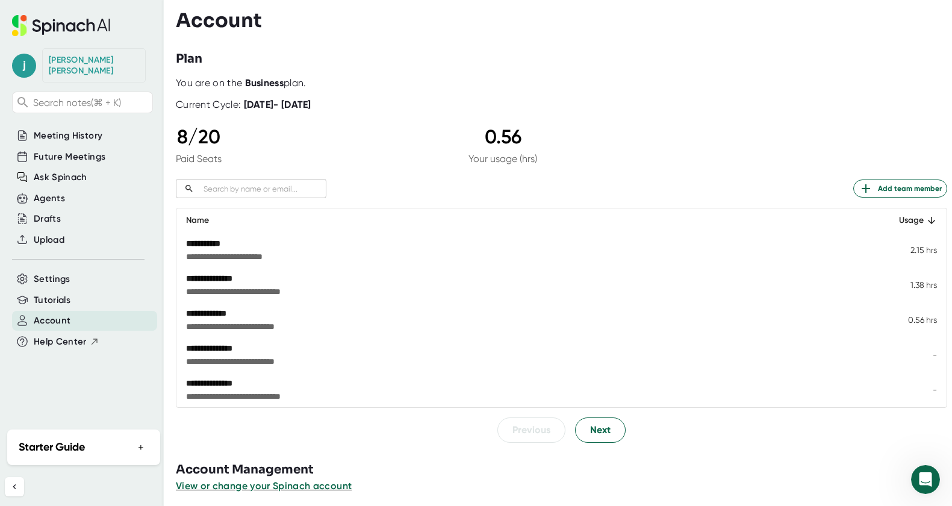
click at [810, 111] on div "Current Cycle: [DATE] - [DATE]" at bounding box center [561, 100] width 771 height 22
click at [342, 447] on div at bounding box center [564, 447] width 776 height 9
click at [611, 433] on button "Next" at bounding box center [600, 429] width 51 height 25
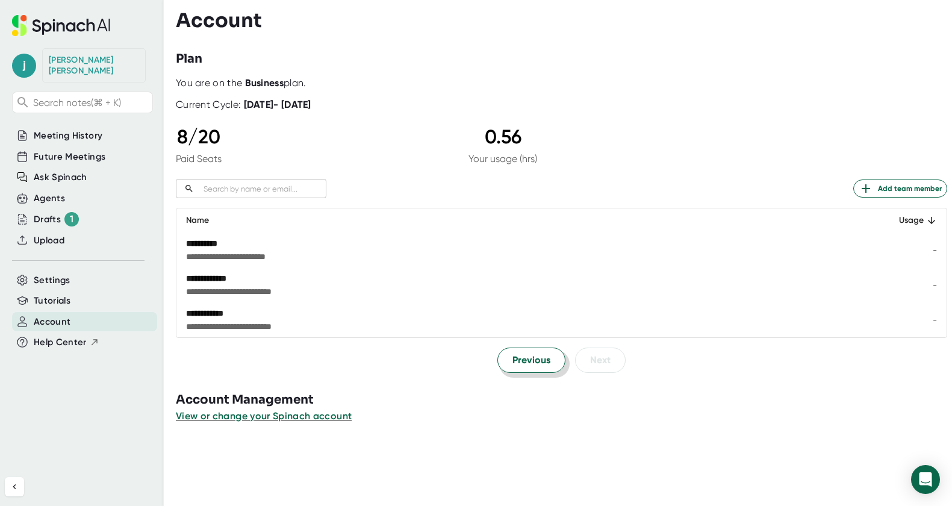
click at [526, 359] on span "Previous" at bounding box center [531, 360] width 38 height 14
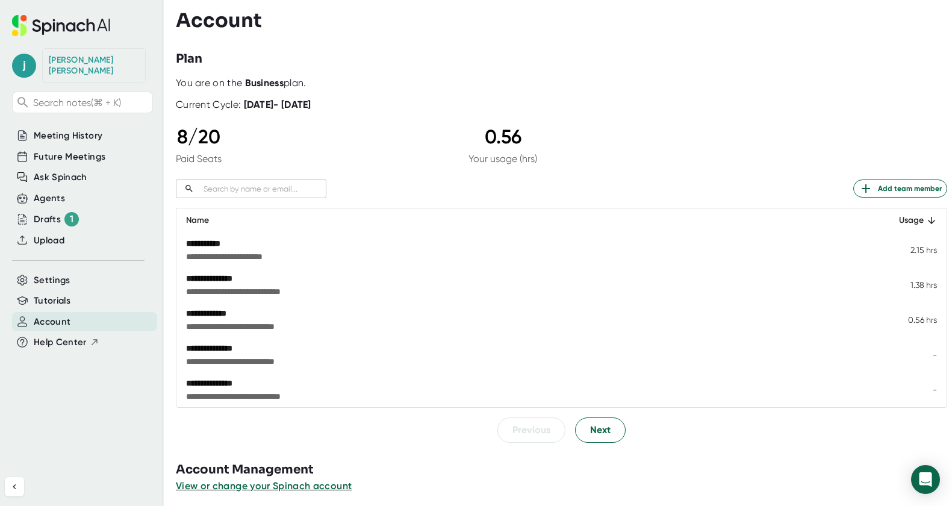
scroll to position [6, 0]
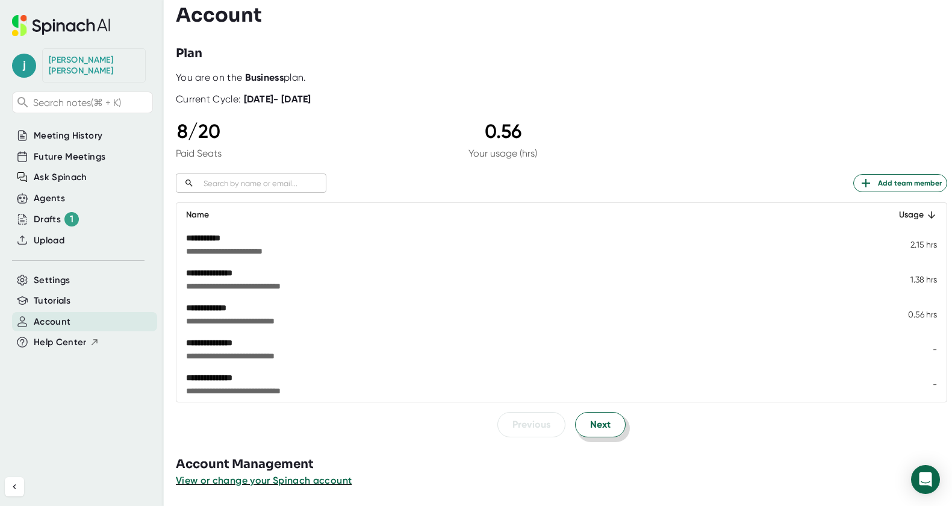
click at [606, 434] on button "Next" at bounding box center [600, 424] width 51 height 25
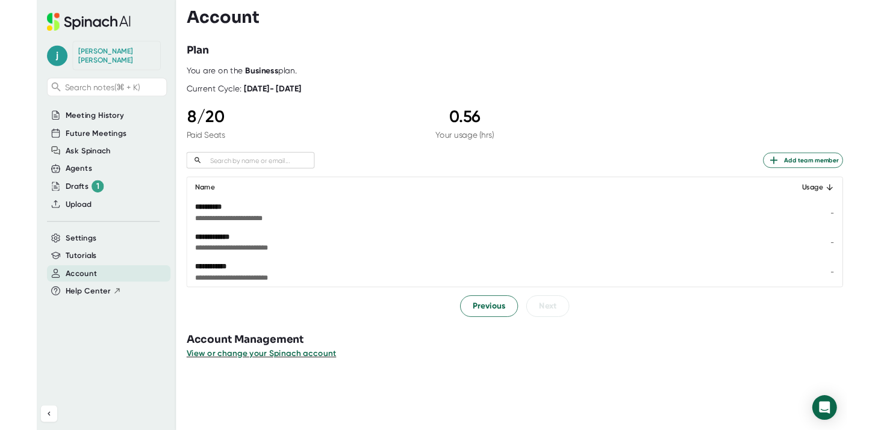
scroll to position [0, 0]
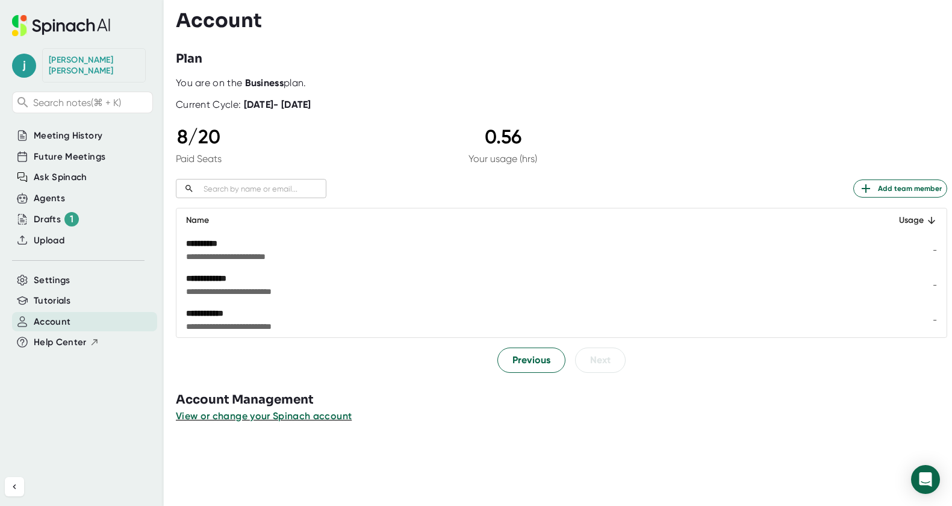
click at [264, 281] on div "**********" at bounding box center [451, 278] width 530 height 12
click at [538, 362] on span "Previous" at bounding box center [531, 360] width 38 height 14
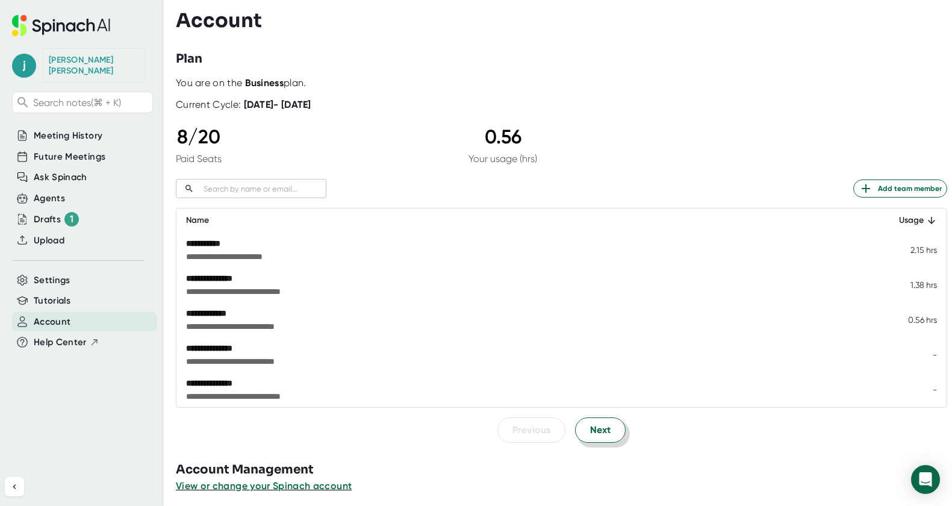
click at [612, 426] on button "Next" at bounding box center [600, 429] width 51 height 25
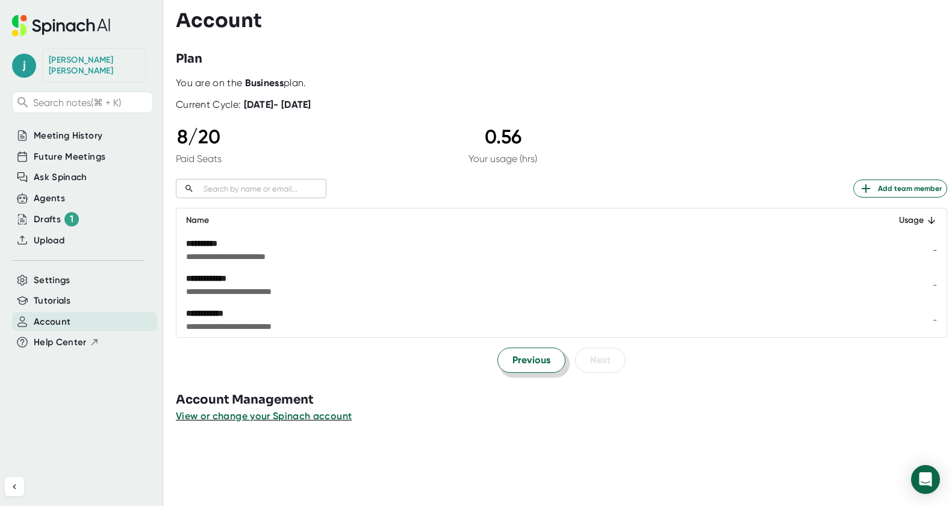
click at [520, 358] on span "Previous" at bounding box center [531, 360] width 38 height 14
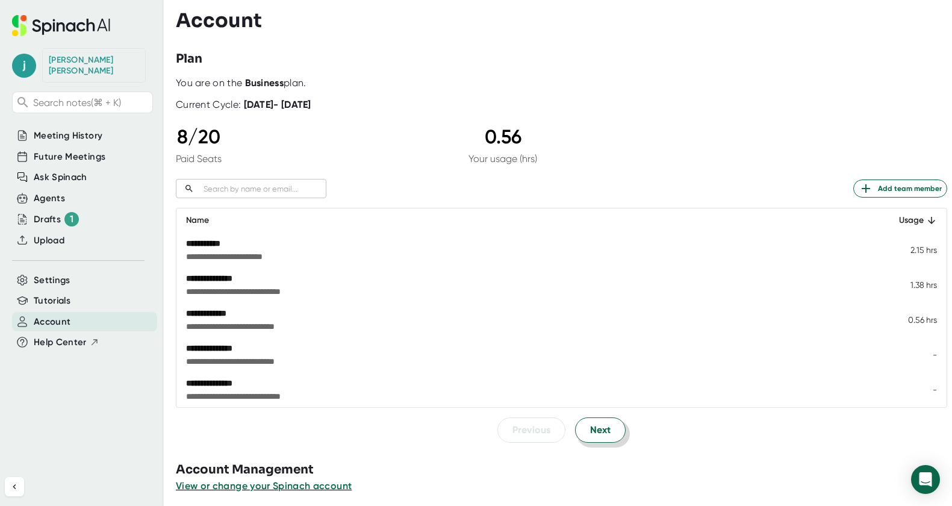
click at [595, 426] on span "Next" at bounding box center [600, 430] width 20 height 14
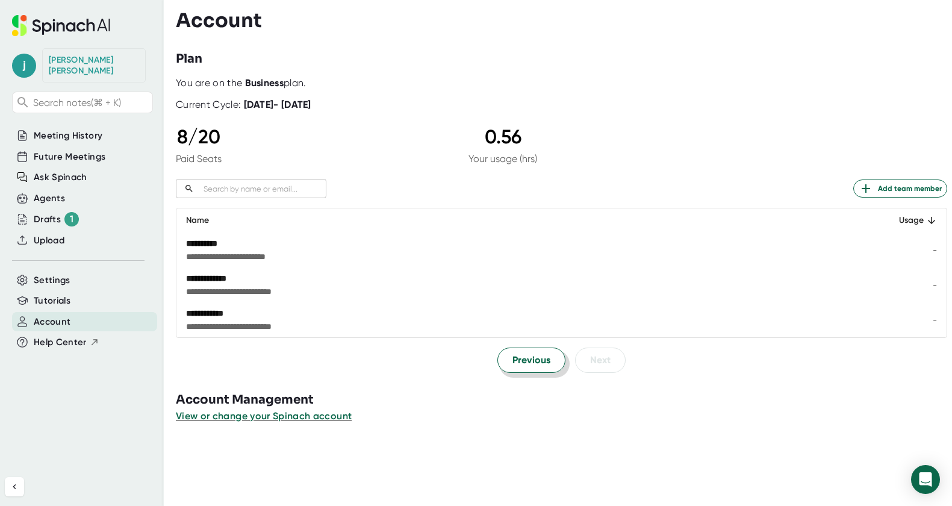
click at [552, 360] on button "Previous" at bounding box center [531, 359] width 68 height 25
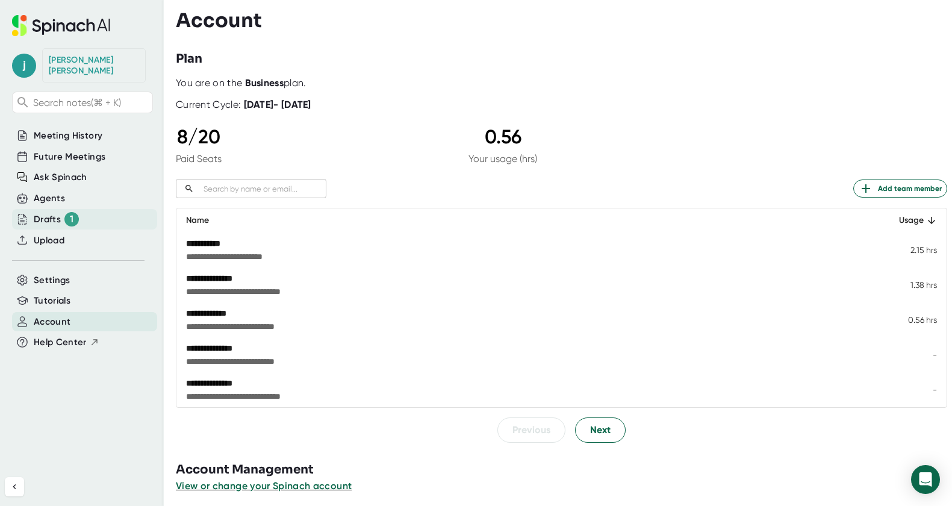
click at [57, 212] on div "Drafts 1" at bounding box center [56, 219] width 45 height 14
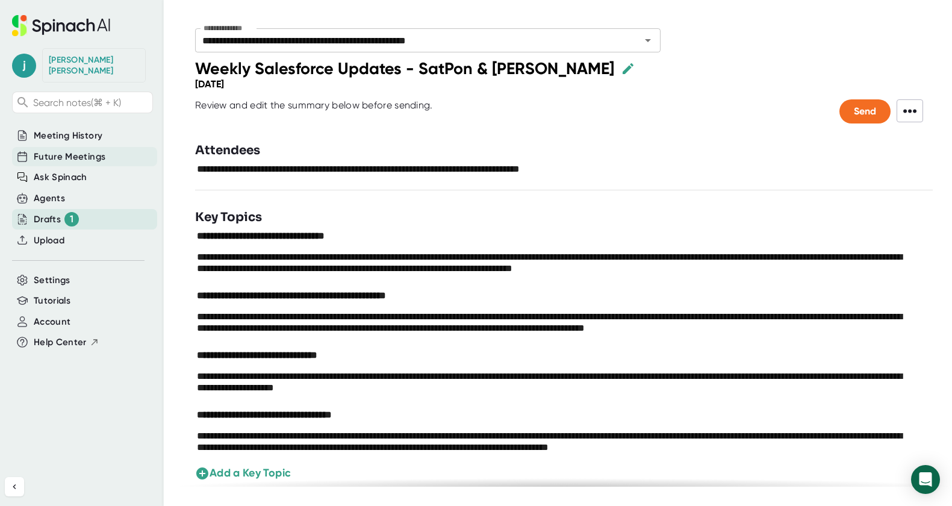
click at [58, 150] on span "Future Meetings" at bounding box center [70, 157] width 72 height 14
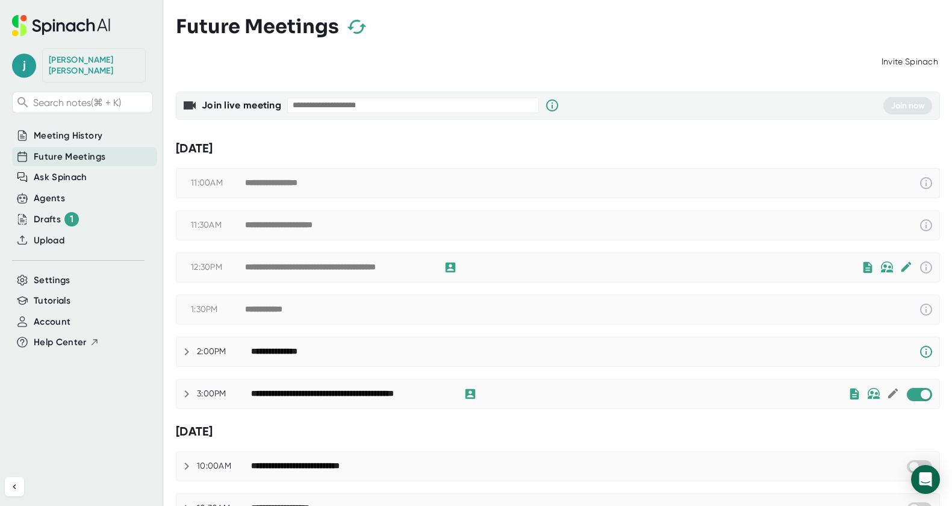
click at [333, 56] on div "Invite Spinach" at bounding box center [558, 62] width 764 height 23
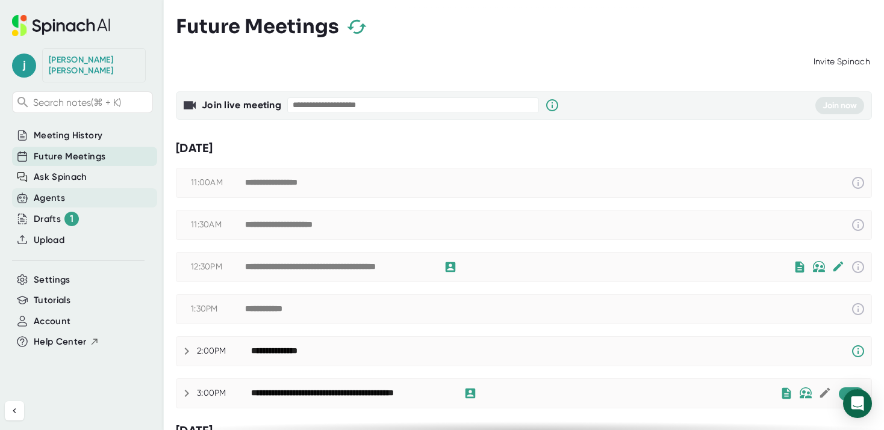
click at [49, 191] on div "Agents" at bounding box center [49, 198] width 31 height 14
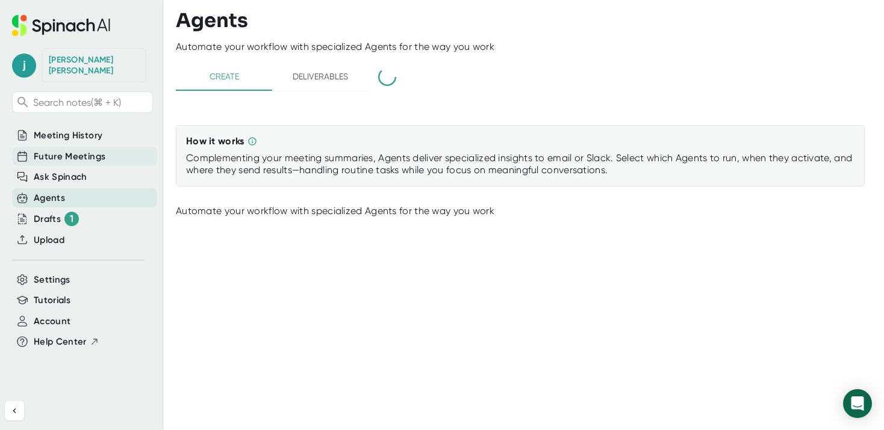
click at [66, 150] on span "Future Meetings" at bounding box center [70, 157] width 72 height 14
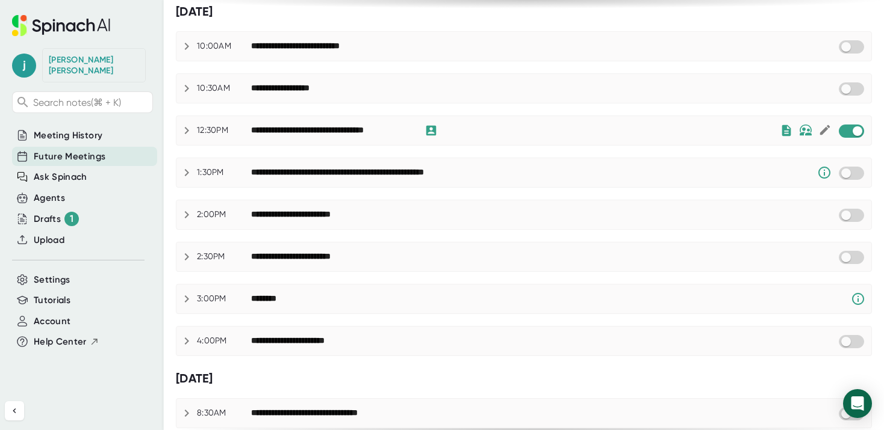
scroll to position [411, 0]
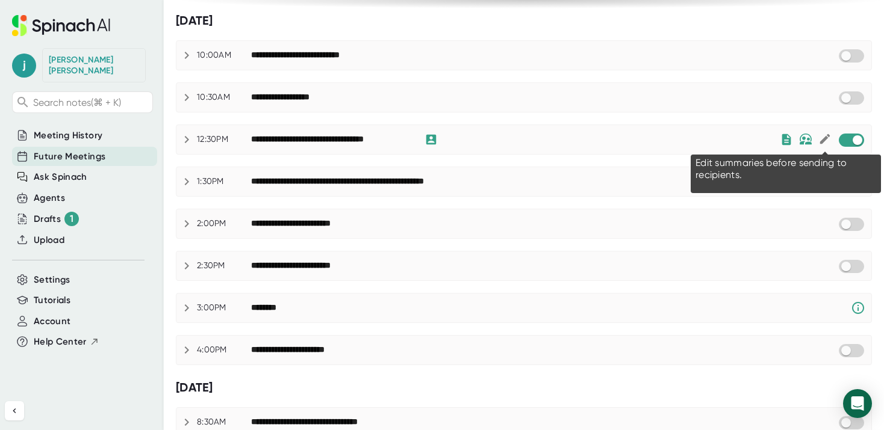
click at [824, 136] on icon at bounding box center [824, 138] width 13 height 13
checkbox input "true"
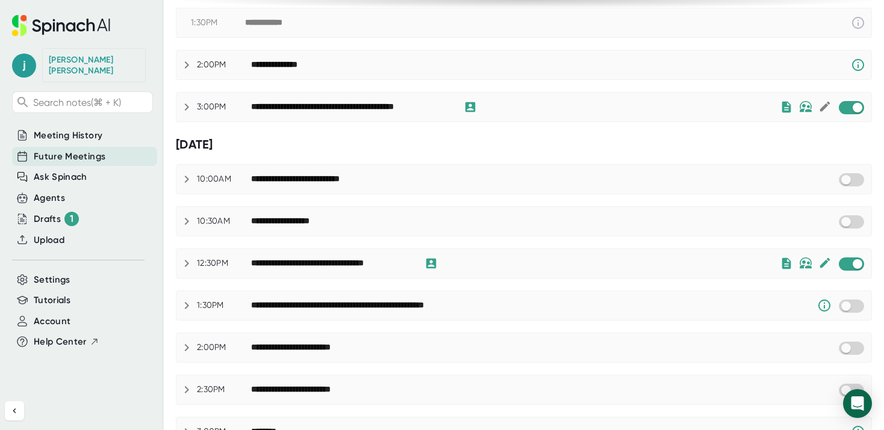
scroll to position [281, 0]
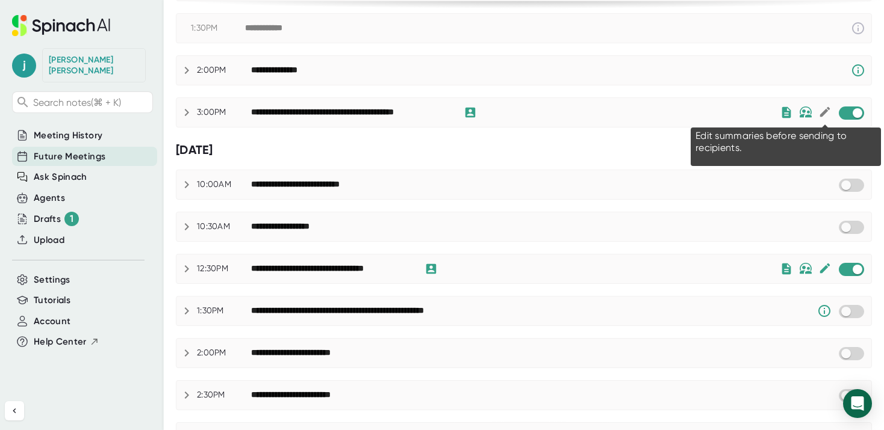
click at [824, 115] on icon at bounding box center [824, 111] width 13 height 13
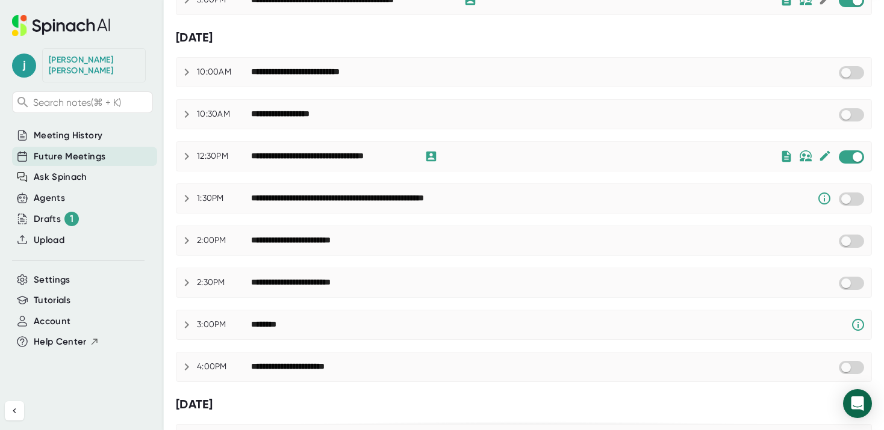
scroll to position [674, 0]
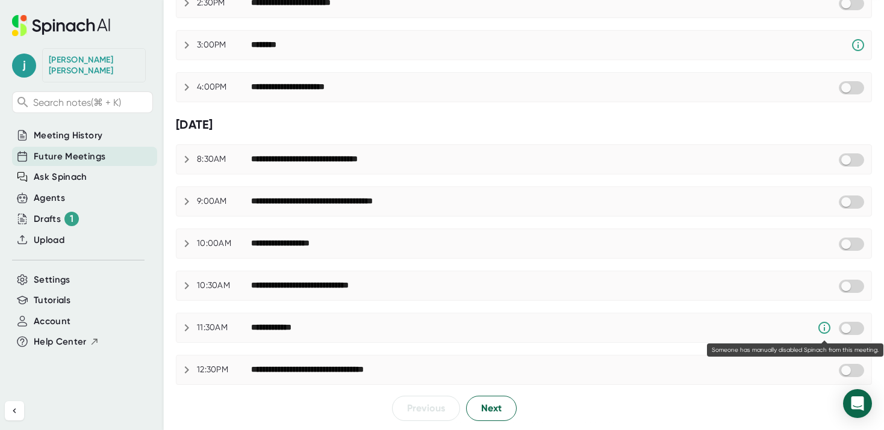
checkbox input "true"
click at [485, 412] on span "Next" at bounding box center [491, 409] width 20 height 14
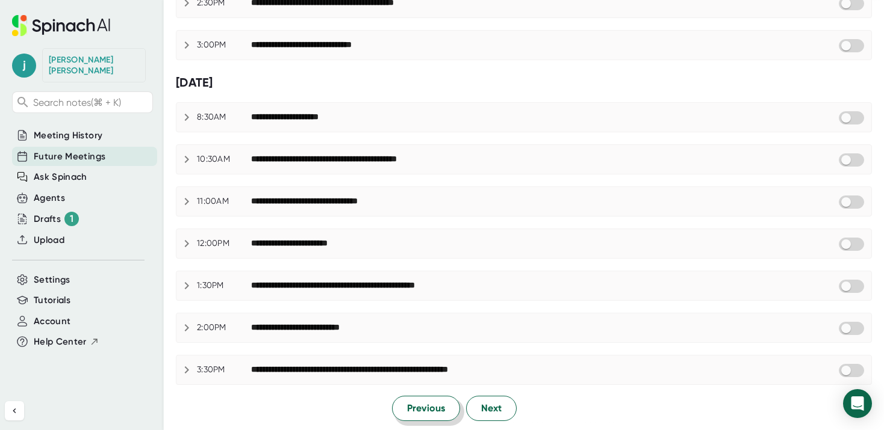
click at [419, 406] on span "Previous" at bounding box center [426, 409] width 38 height 14
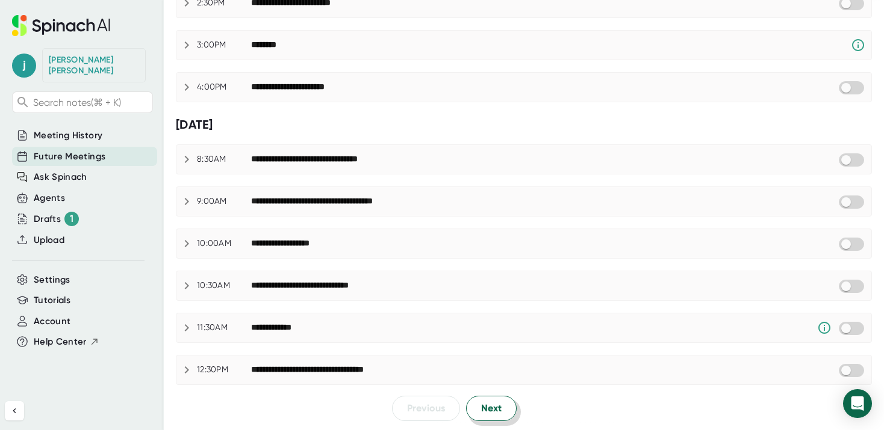
click at [475, 414] on button "Next" at bounding box center [491, 408] width 51 height 25
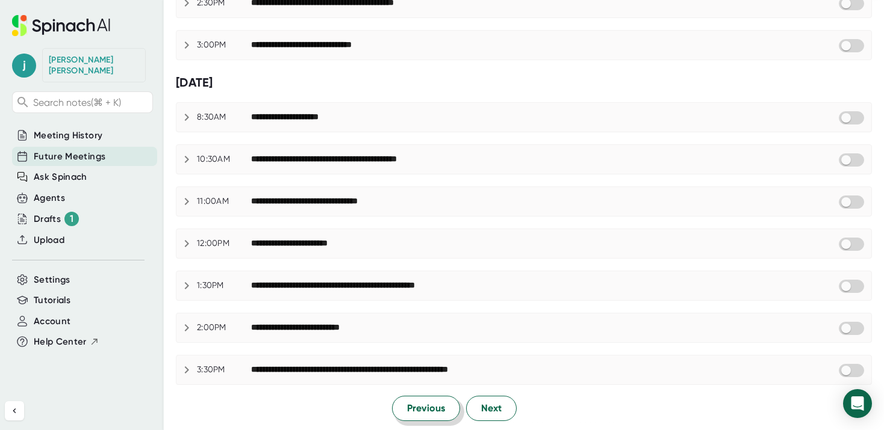
click at [441, 407] on span "Previous" at bounding box center [426, 409] width 38 height 14
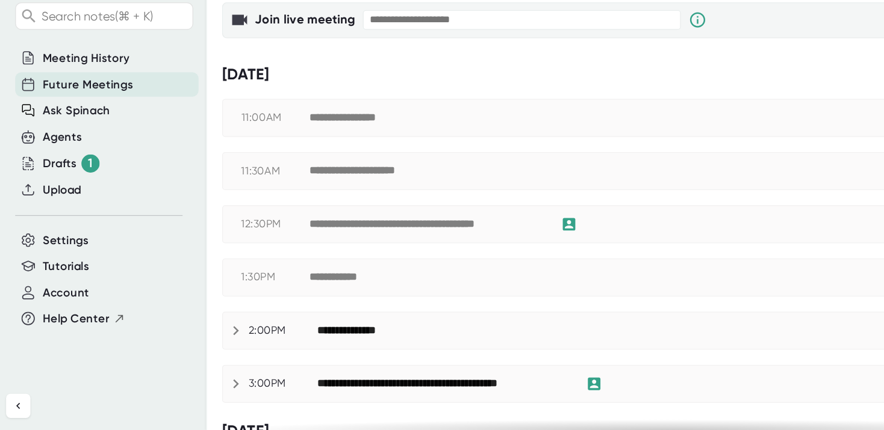
scroll to position [0, 0]
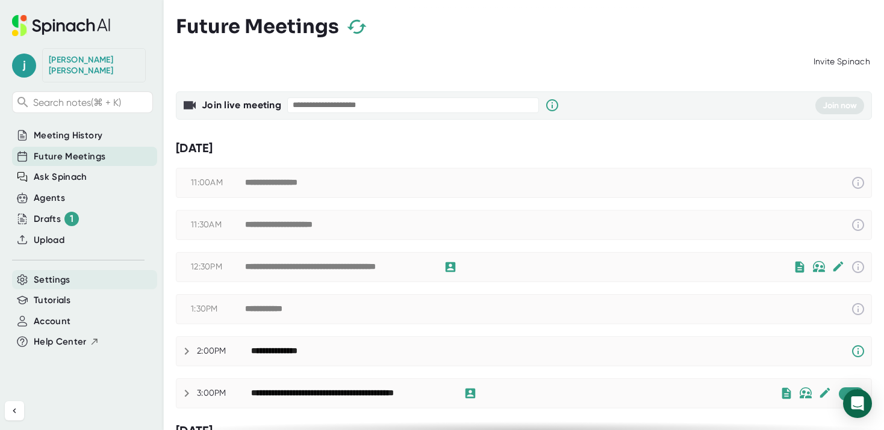
click at [62, 273] on span "Settings" at bounding box center [52, 280] width 37 height 14
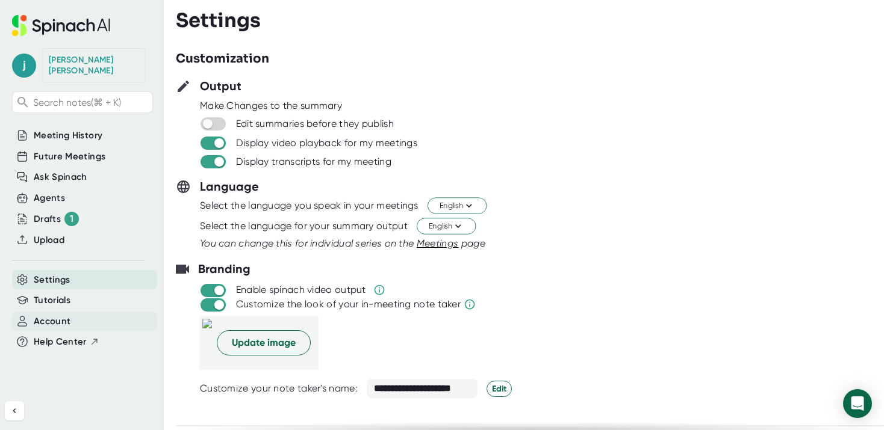
click at [65, 315] on span "Account" at bounding box center [52, 322] width 37 height 14
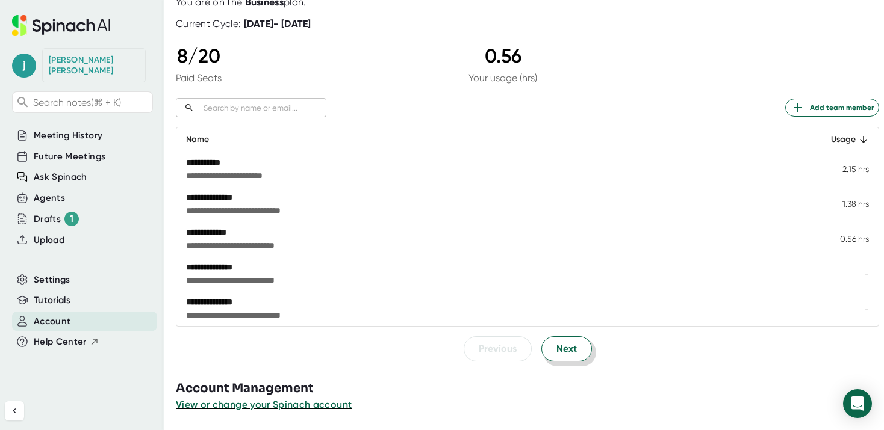
click at [588, 349] on button "Next" at bounding box center [566, 349] width 51 height 25
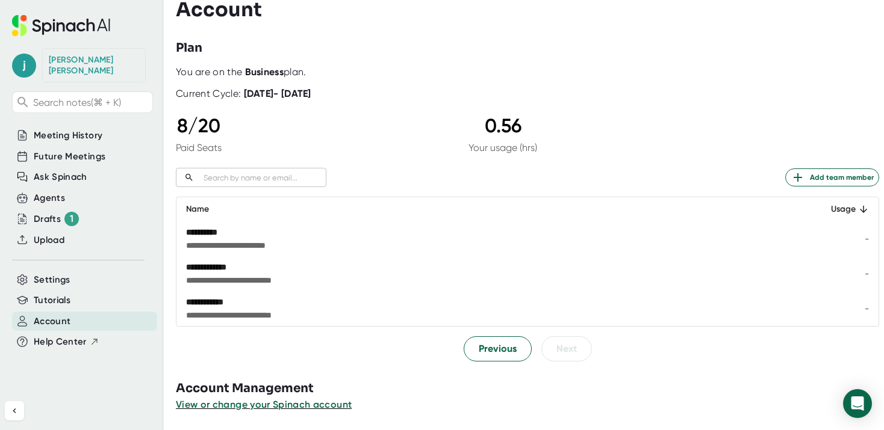
scroll to position [11, 0]
click at [502, 358] on button "Previous" at bounding box center [498, 349] width 68 height 25
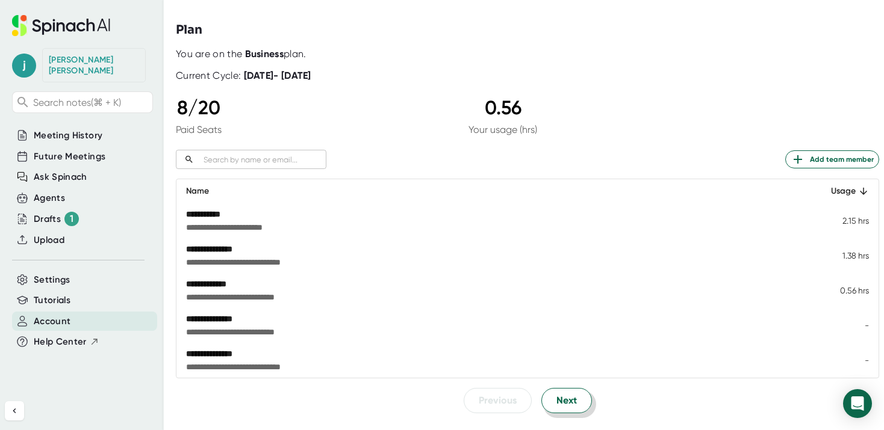
click at [572, 394] on span "Next" at bounding box center [566, 401] width 20 height 14
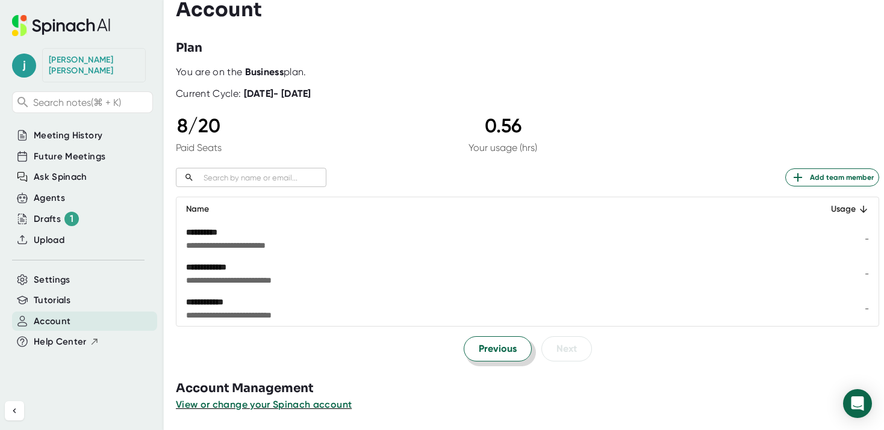
click at [518, 353] on button "Previous" at bounding box center [498, 349] width 68 height 25
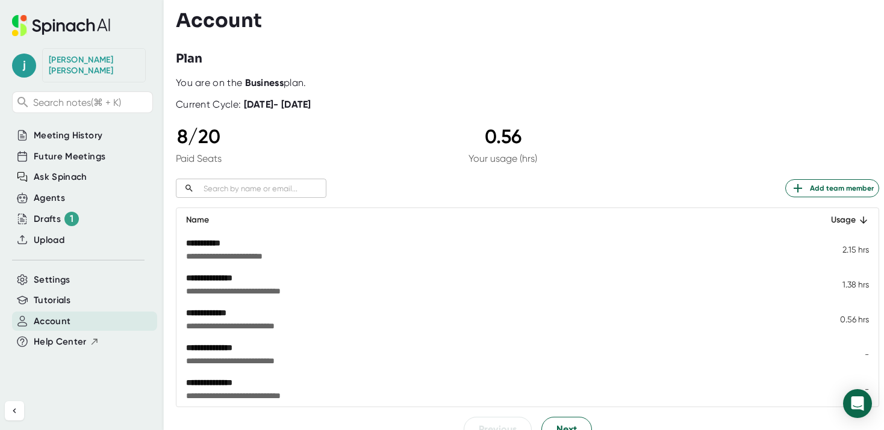
scroll to position [81, 0]
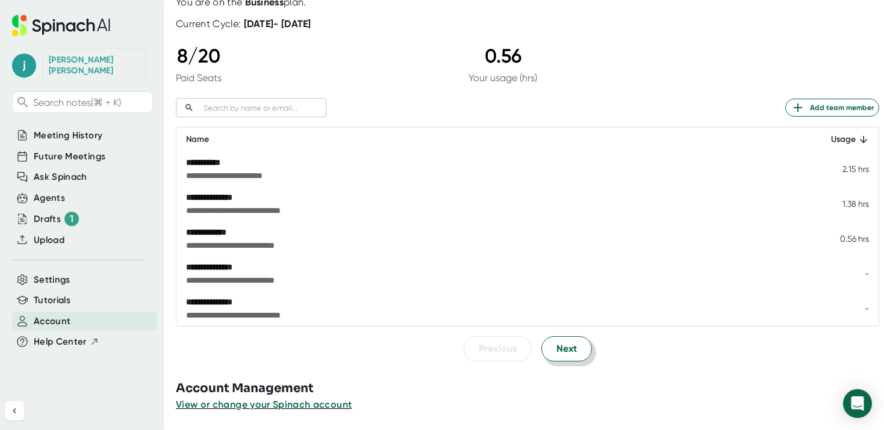
click at [576, 350] on button "Next" at bounding box center [566, 349] width 51 height 25
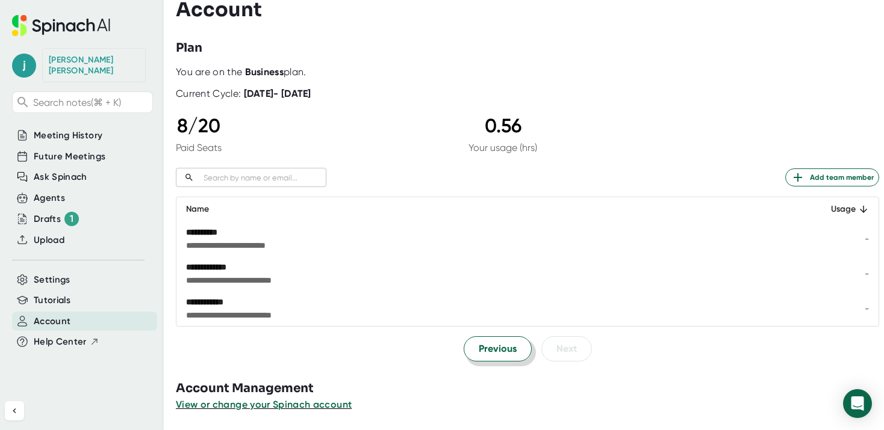
click at [509, 356] on button "Previous" at bounding box center [498, 349] width 68 height 25
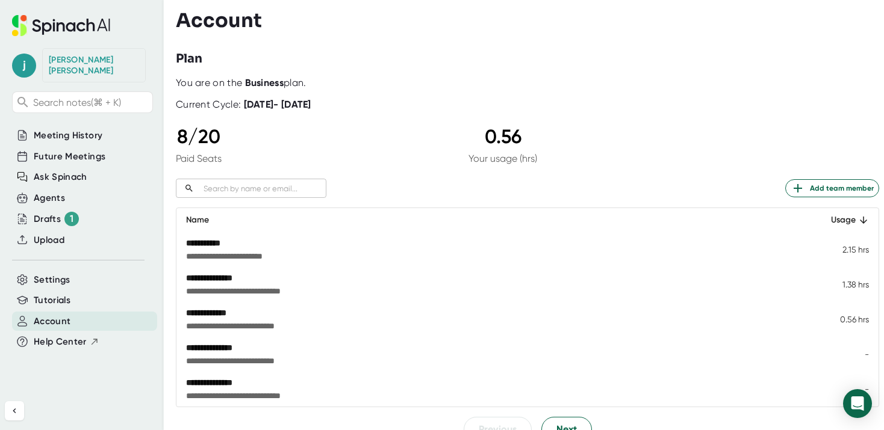
scroll to position [81, 0]
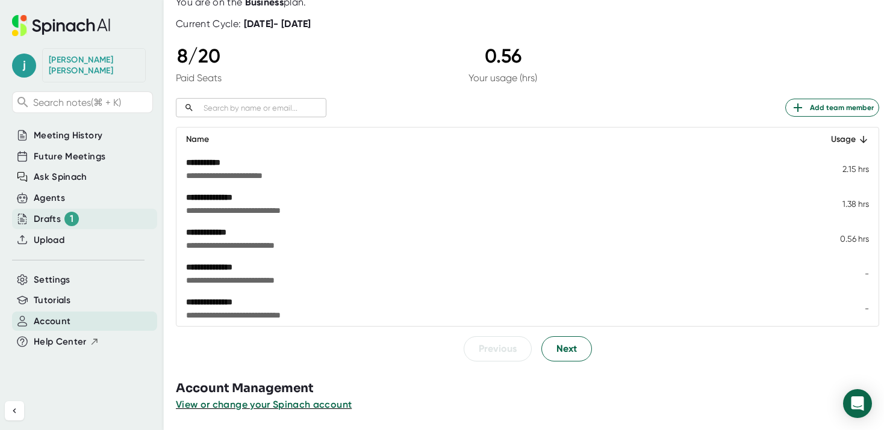
click at [30, 212] on div "Drafts 1" at bounding box center [84, 219] width 145 height 20
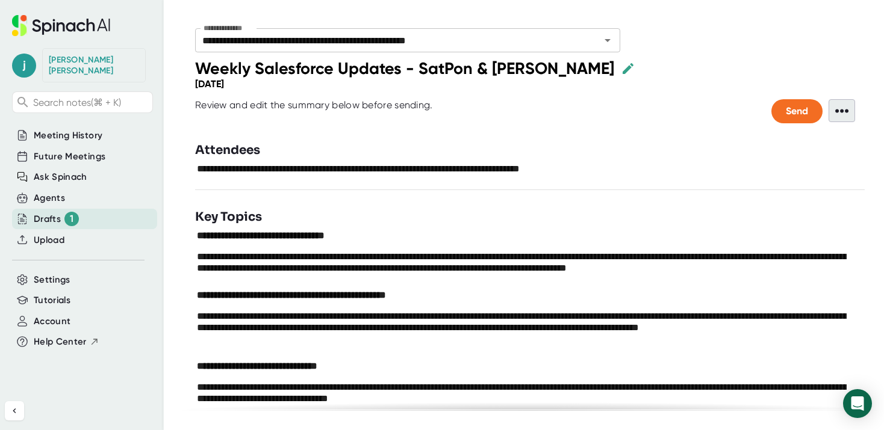
click at [845, 112] on span "•••" at bounding box center [841, 110] width 26 height 23
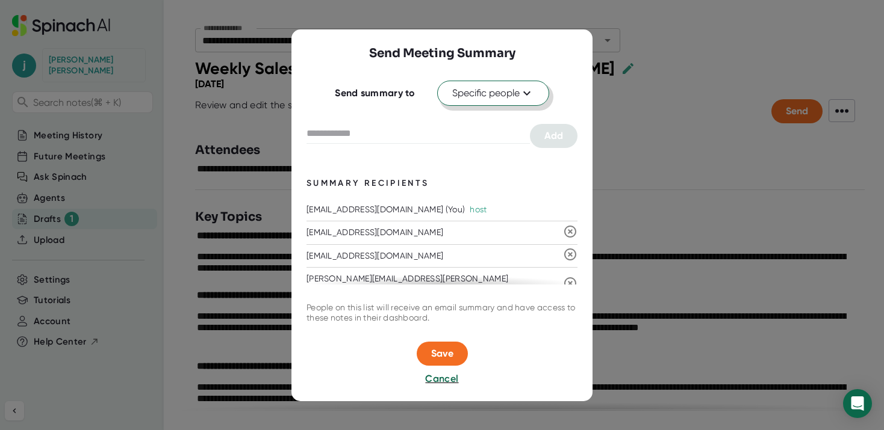
click at [500, 101] on button "Specific people" at bounding box center [493, 93] width 112 height 25
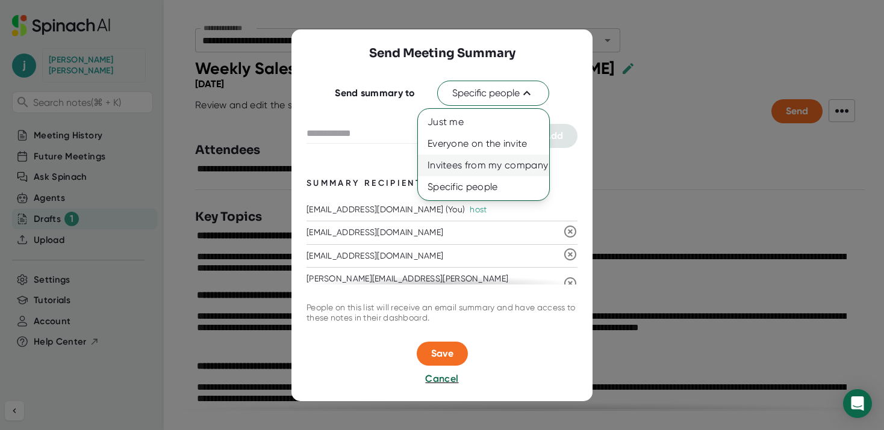
click at [510, 164] on div "Invitees from my company" at bounding box center [483, 166] width 131 height 22
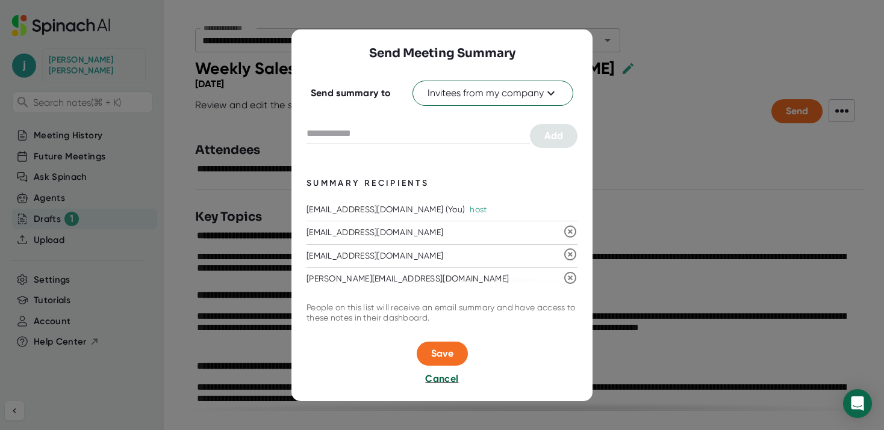
click at [440, 379] on span "Cancel" at bounding box center [441, 378] width 33 height 11
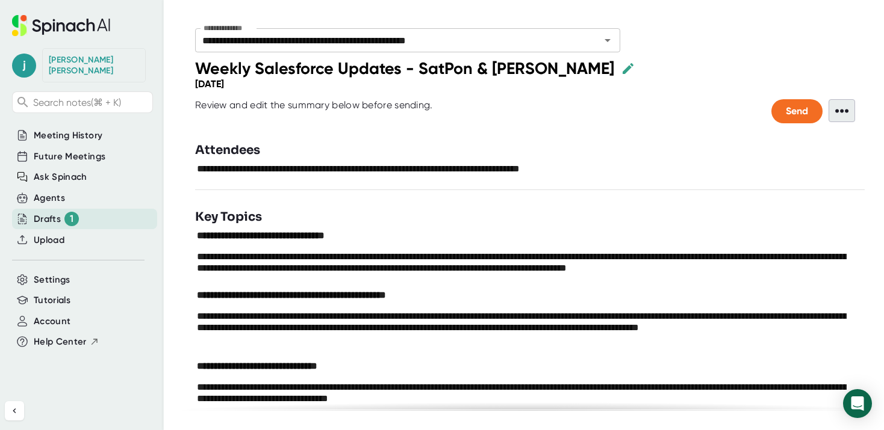
click at [852, 112] on span "•••" at bounding box center [841, 110] width 26 height 23
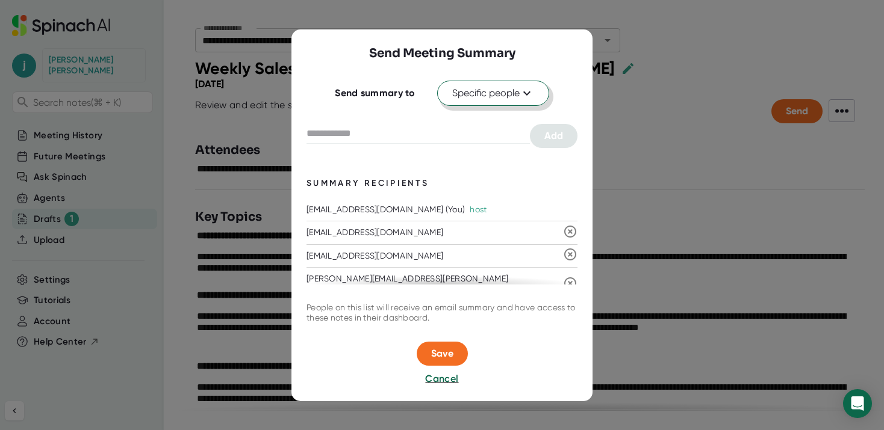
click at [511, 92] on span "Specific people" at bounding box center [493, 93] width 82 height 14
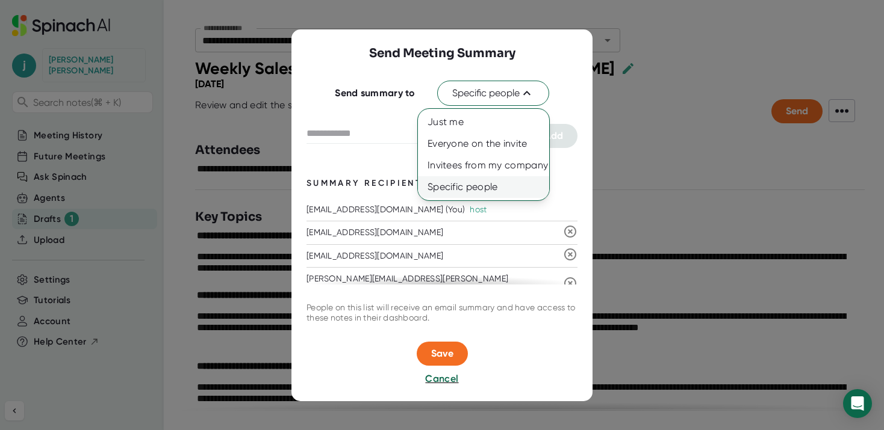
drag, startPoint x: 481, startPoint y: 169, endPoint x: 485, endPoint y: 177, distance: 9.4
click at [481, 169] on div "Invitees from my company" at bounding box center [483, 166] width 131 height 22
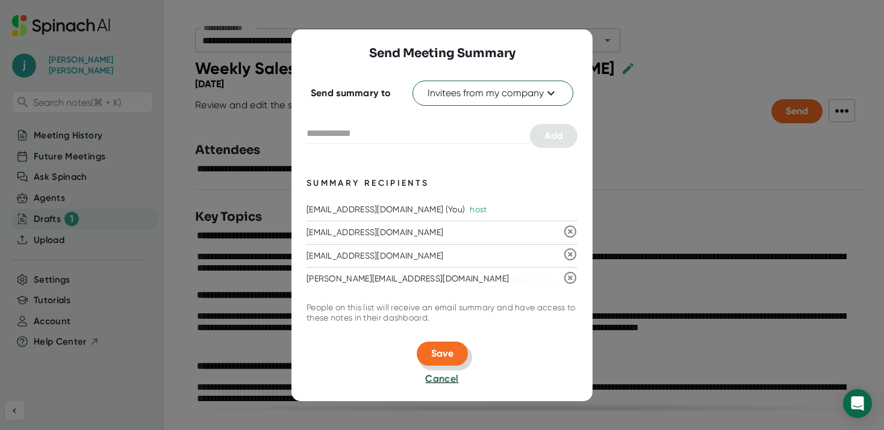
click at [446, 359] on button "Save" at bounding box center [442, 354] width 51 height 24
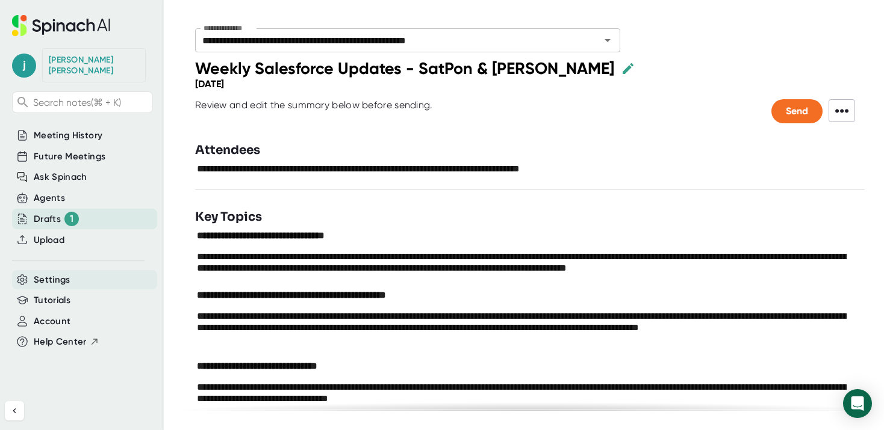
click at [52, 273] on span "Settings" at bounding box center [52, 280] width 37 height 14
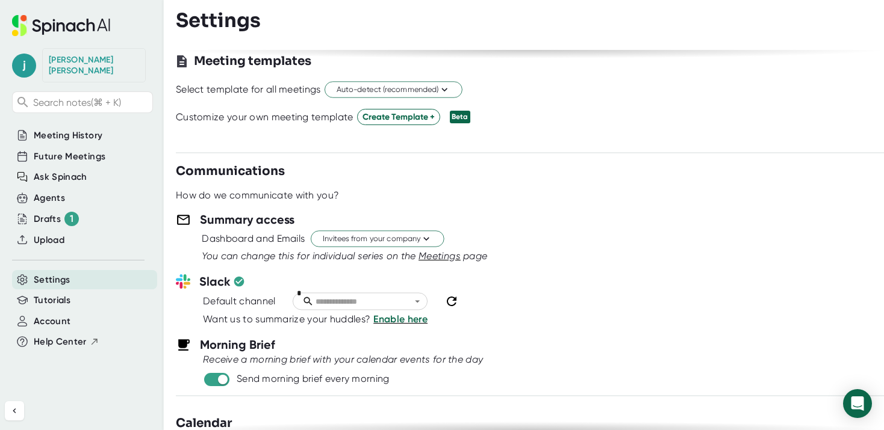
scroll to position [384, 0]
click at [443, 254] on span "Meetings" at bounding box center [439, 255] width 42 height 11
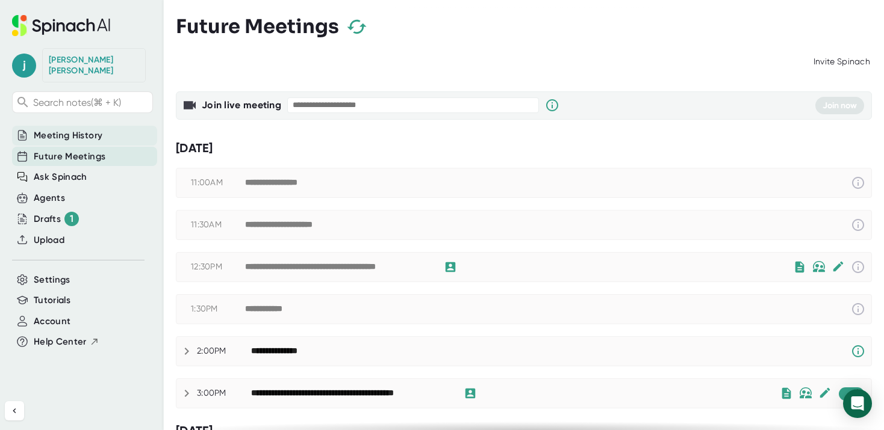
click at [64, 129] on span "Meeting History" at bounding box center [68, 136] width 69 height 14
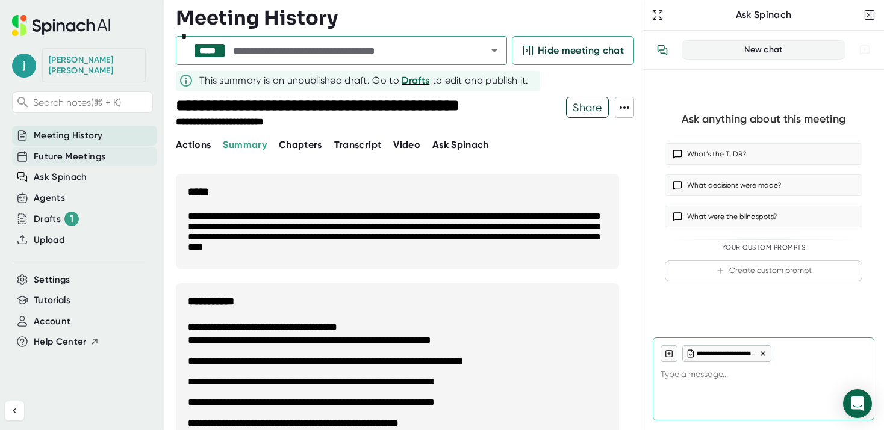
type textarea "x"
click at [63, 150] on span "Future Meetings" at bounding box center [70, 157] width 72 height 14
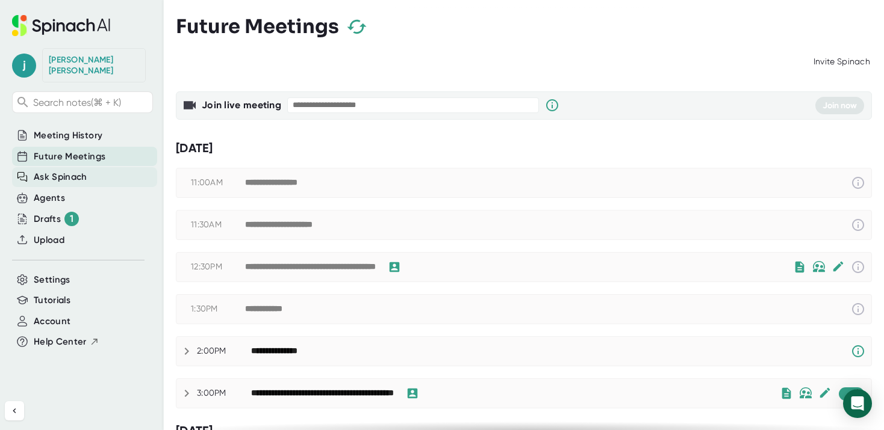
click at [63, 170] on span "Ask Spinach" at bounding box center [61, 177] width 54 height 14
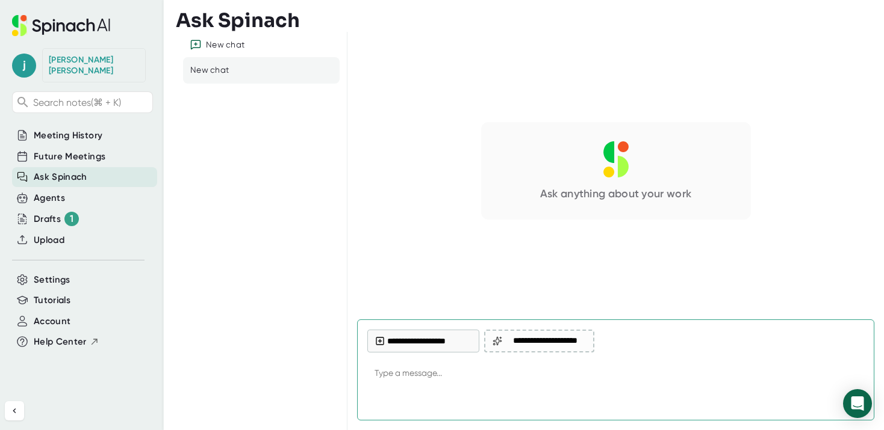
type textarea "x"
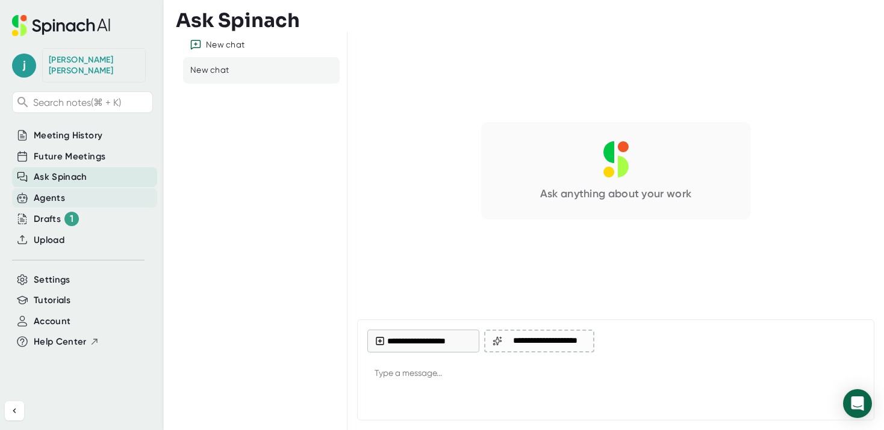
drag, startPoint x: 53, startPoint y: 182, endPoint x: 62, endPoint y: 213, distance: 31.4
click at [53, 191] on div "Agents" at bounding box center [49, 198] width 31 height 14
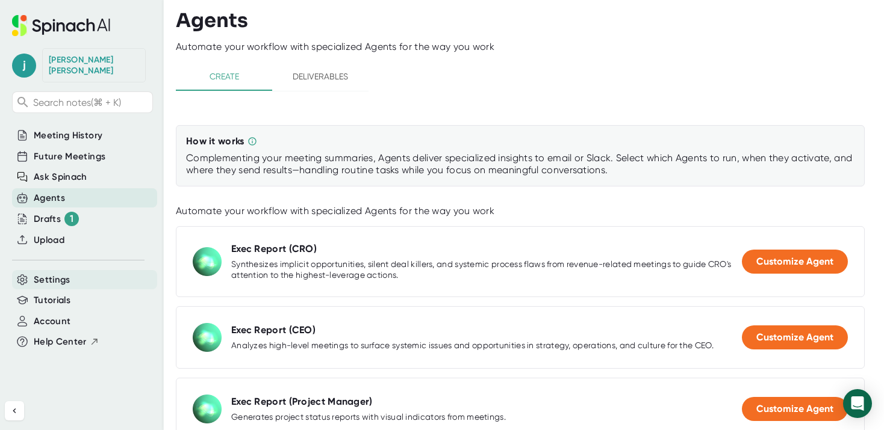
click at [55, 276] on div "Settings" at bounding box center [84, 280] width 145 height 20
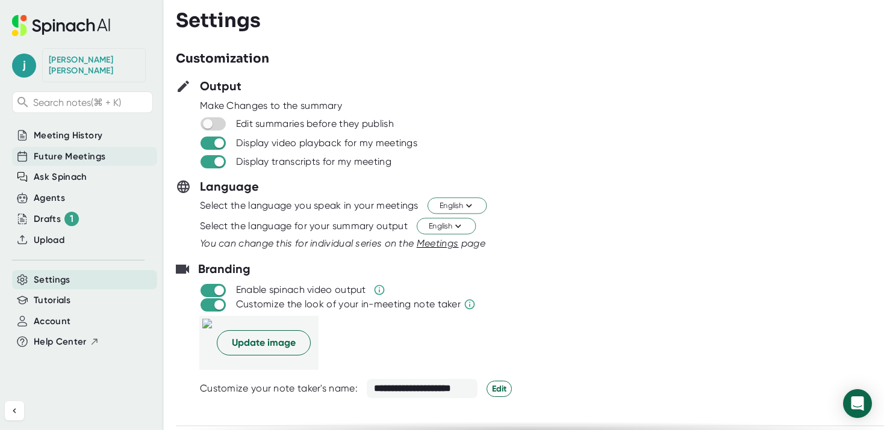
click at [60, 150] on span "Future Meetings" at bounding box center [70, 157] width 72 height 14
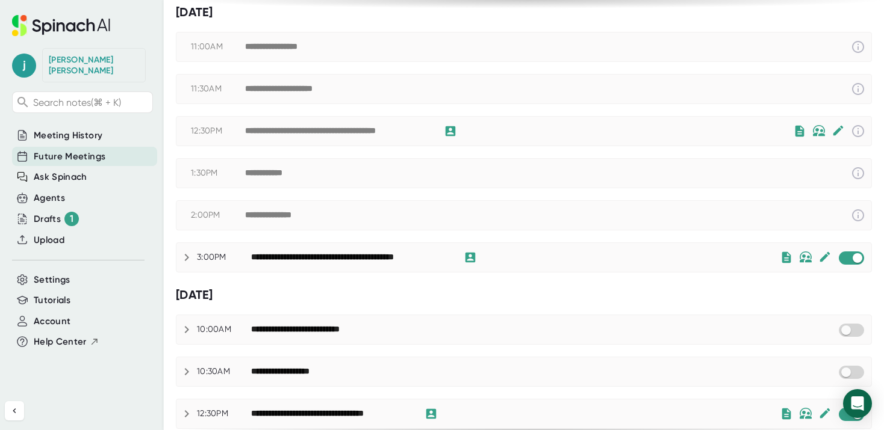
scroll to position [185, 0]
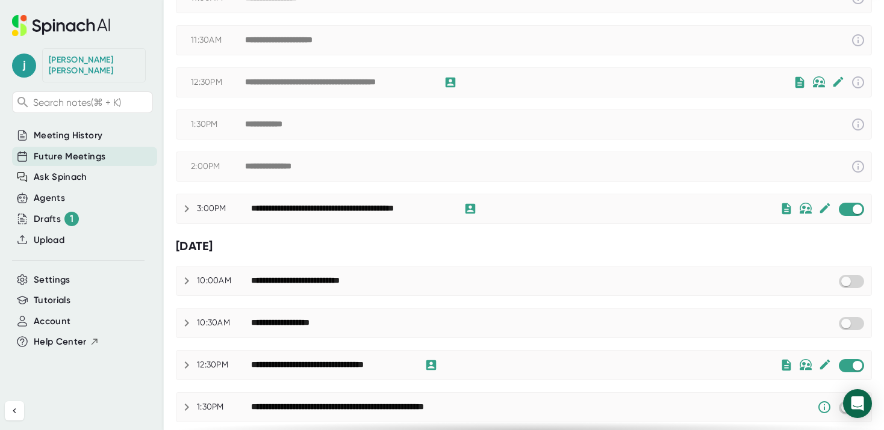
click at [187, 207] on icon at bounding box center [187, 208] width 4 height 7
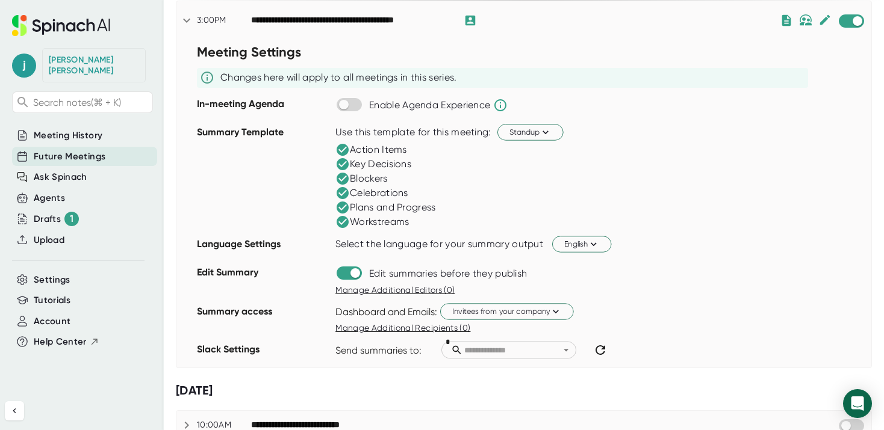
scroll to position [334, 0]
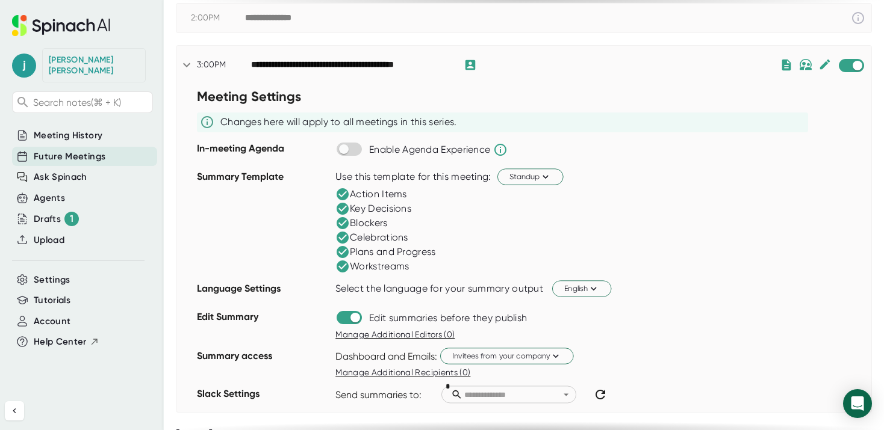
click at [179, 61] on icon at bounding box center [186, 65] width 14 height 14
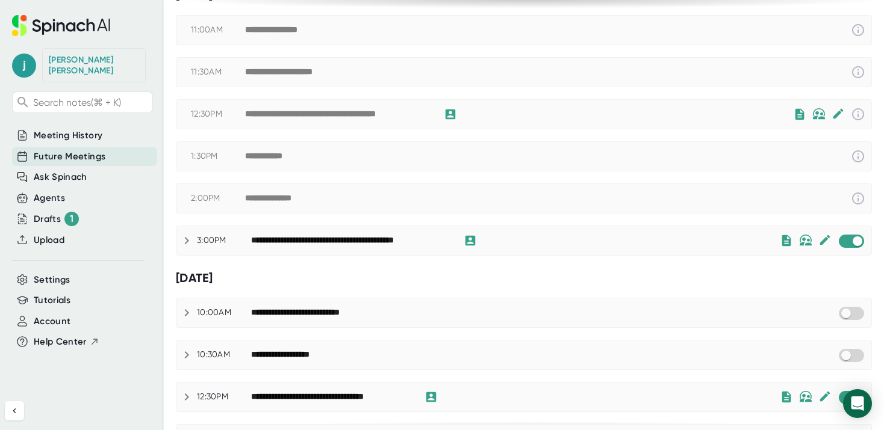
scroll to position [147, 0]
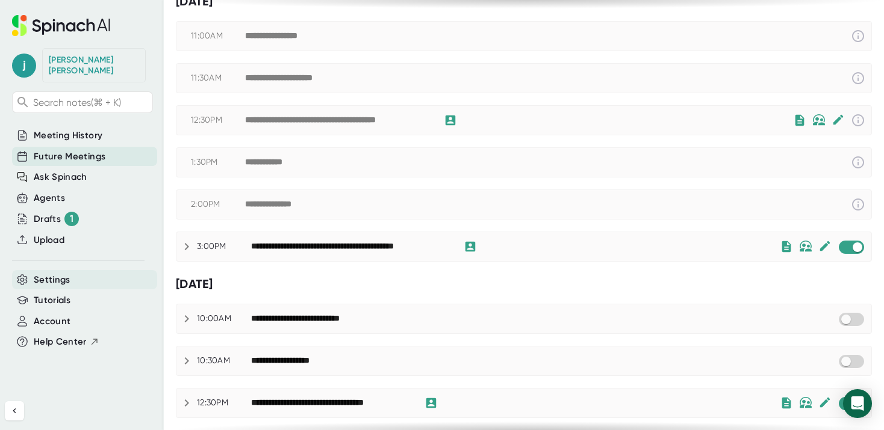
click at [80, 270] on div "Settings" at bounding box center [84, 280] width 145 height 20
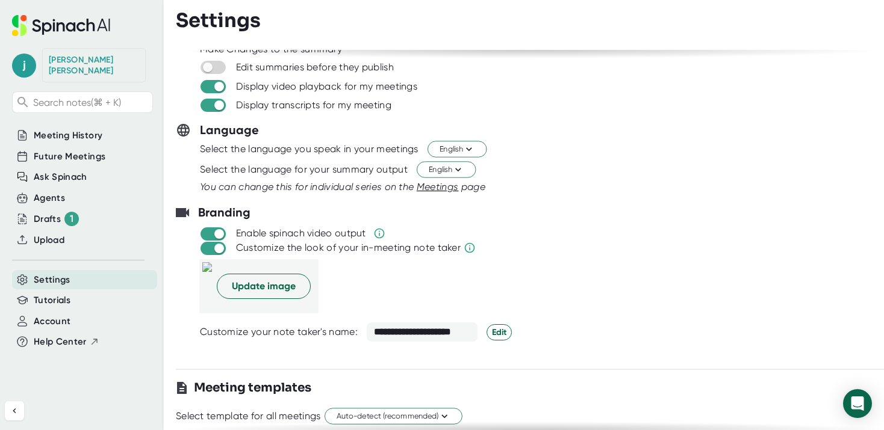
scroll to position [179, 0]
